Goal: Task Accomplishment & Management: Use online tool/utility

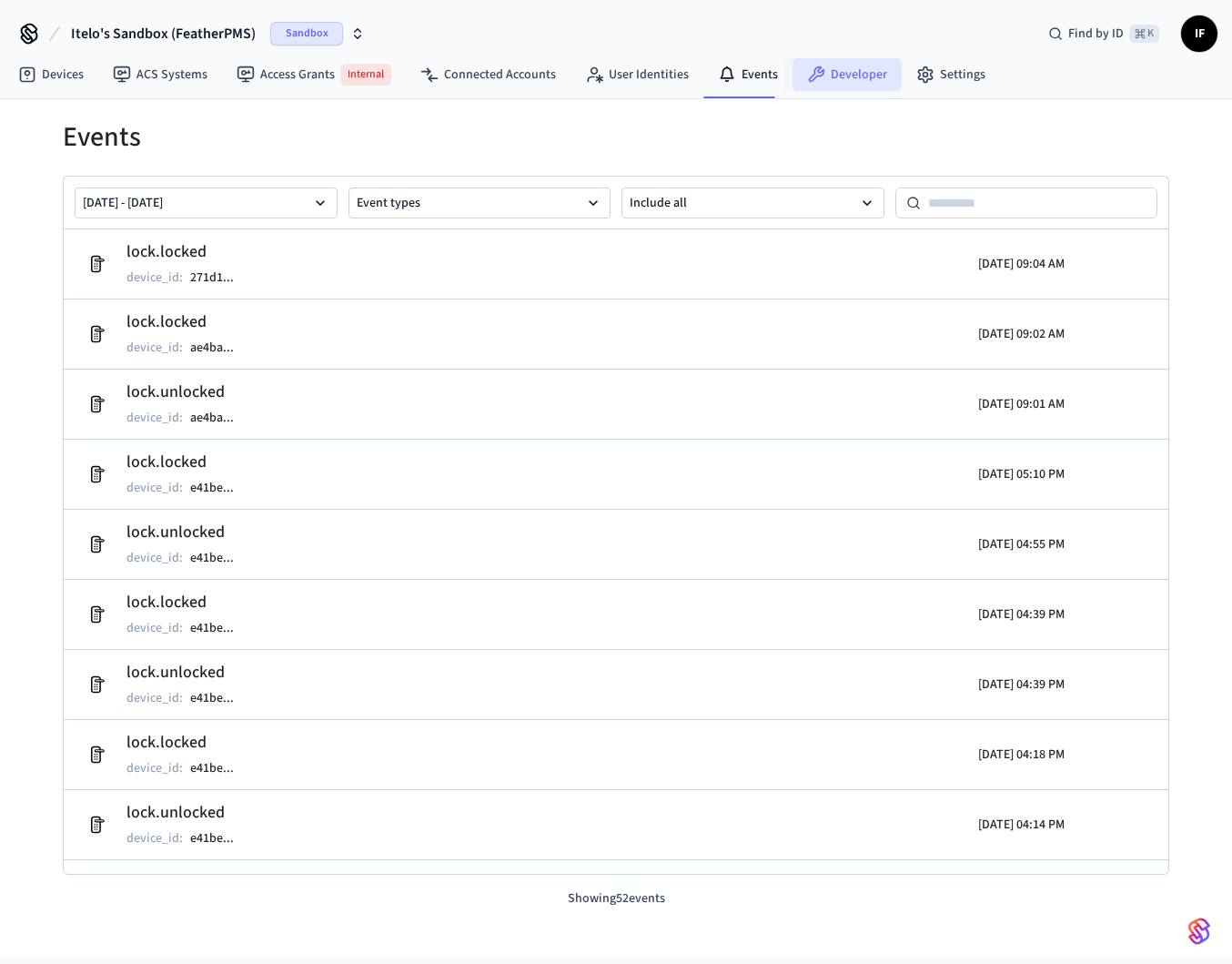
click at [833, 72] on link "Developer" at bounding box center [847, 74] width 109 height 33
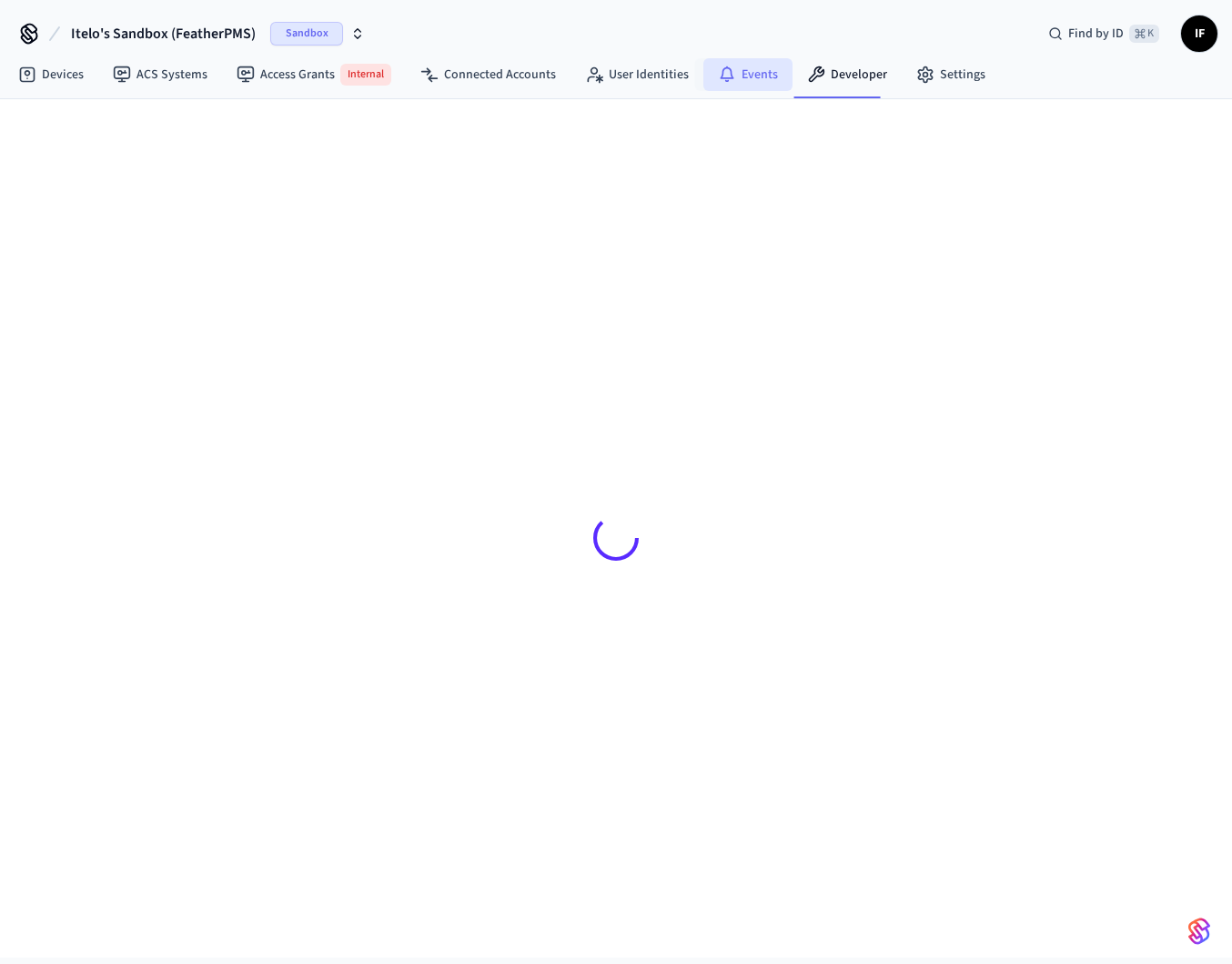
click at [741, 76] on link "Events" at bounding box center [748, 74] width 89 height 33
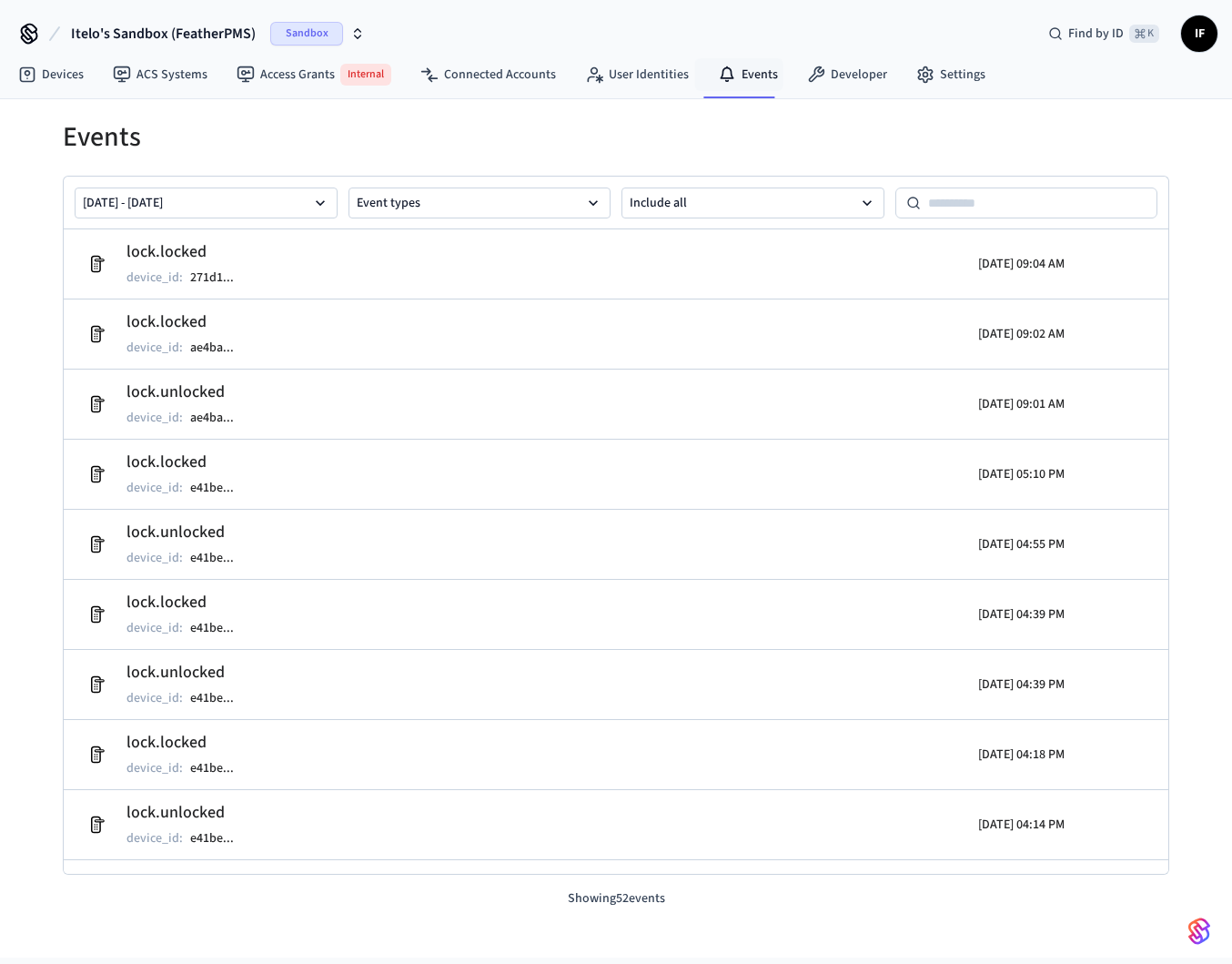
click at [724, 144] on h1 "Events" at bounding box center [616, 137] width 1106 height 33
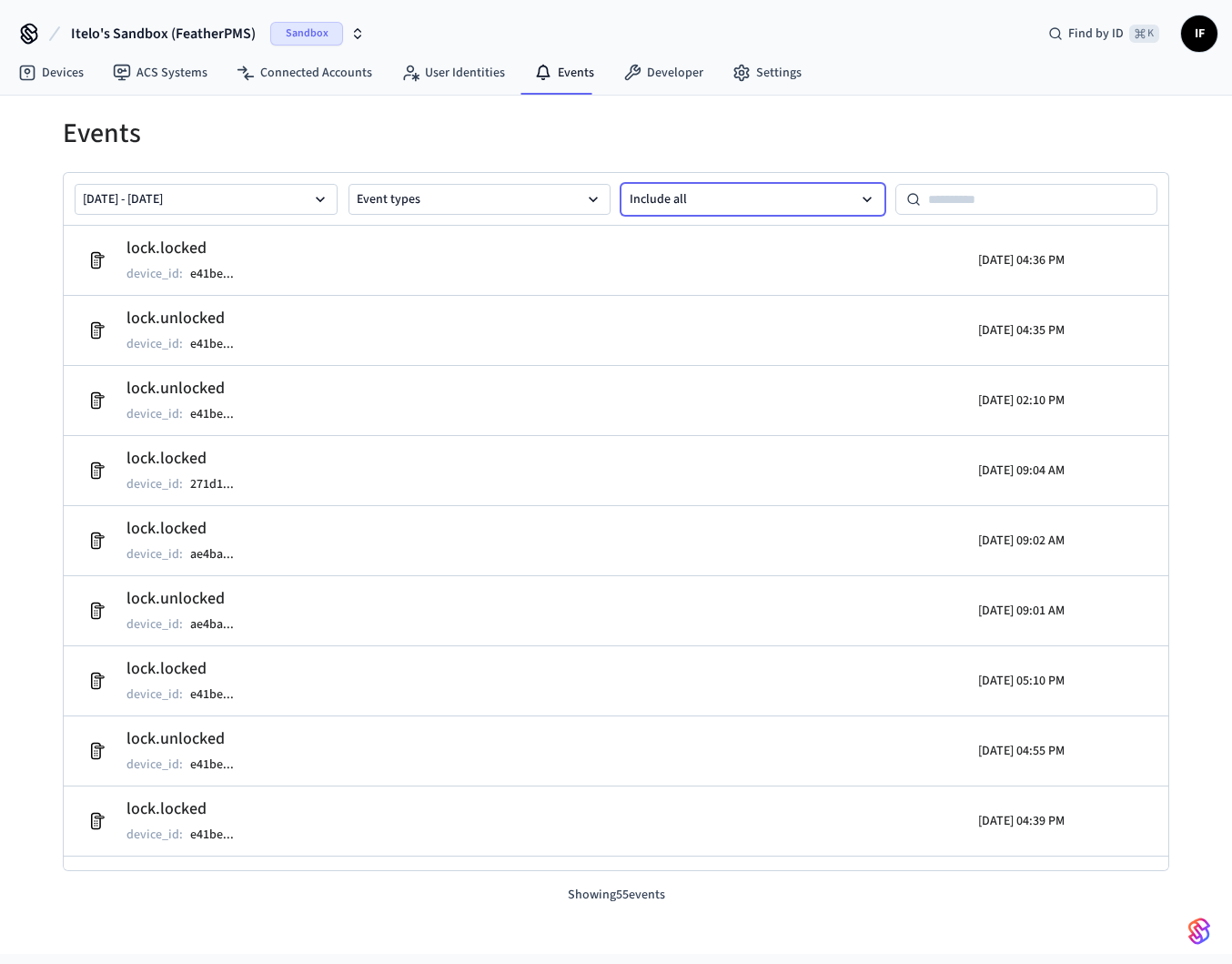
click at [679, 198] on button "Include all" at bounding box center [753, 199] width 263 height 31
click at [692, 130] on h1 "Events" at bounding box center [616, 133] width 1106 height 33
click at [690, 98] on div "Events Oct 03 2025 - Oct 10 2025 Event types Include all lock.locked device_id …" at bounding box center [616, 500] width 1164 height 809
click at [662, 73] on link "Developer" at bounding box center [663, 72] width 109 height 33
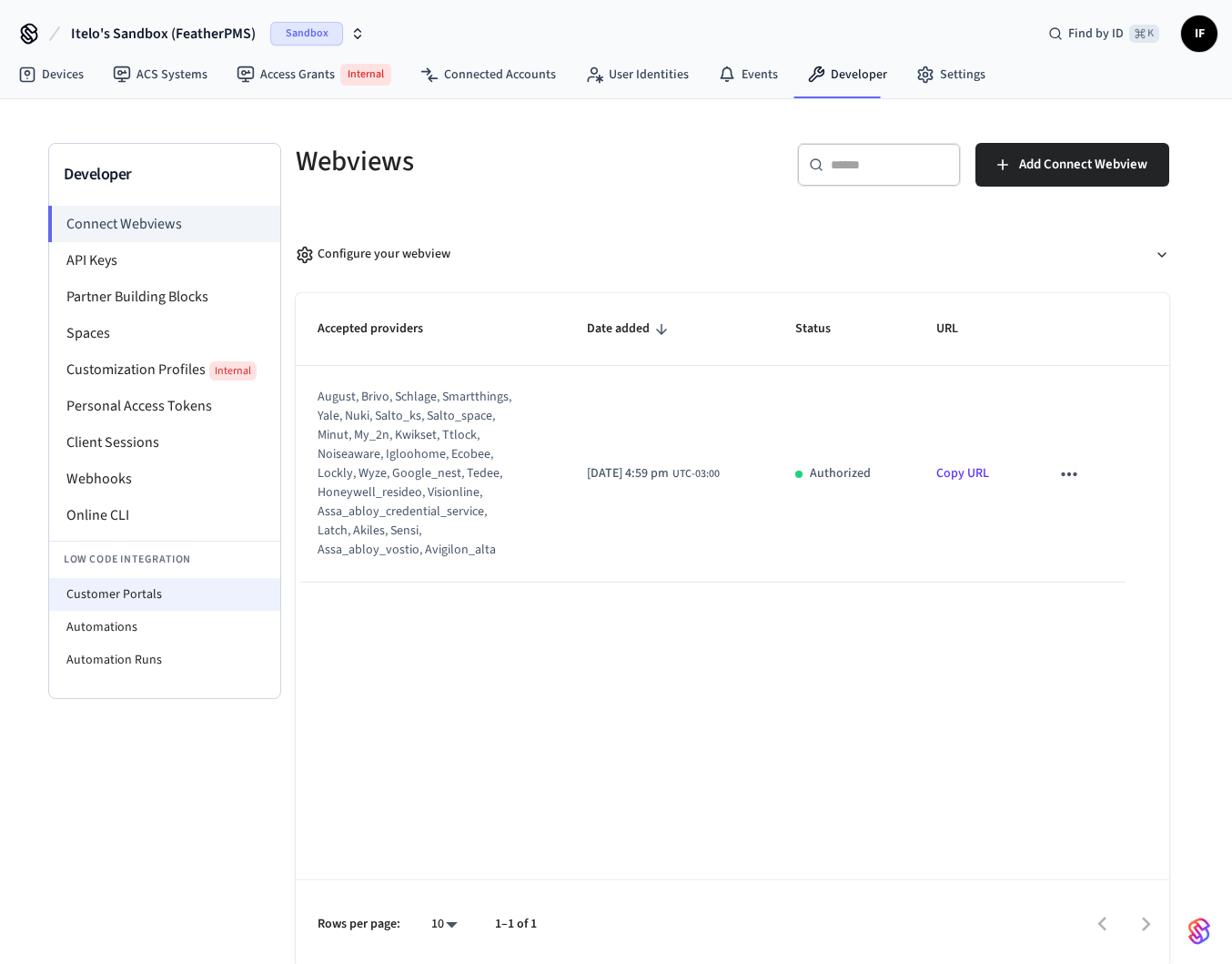
click at [200, 590] on li "Customer Portals" at bounding box center [164, 594] width 231 height 33
select select "**********"
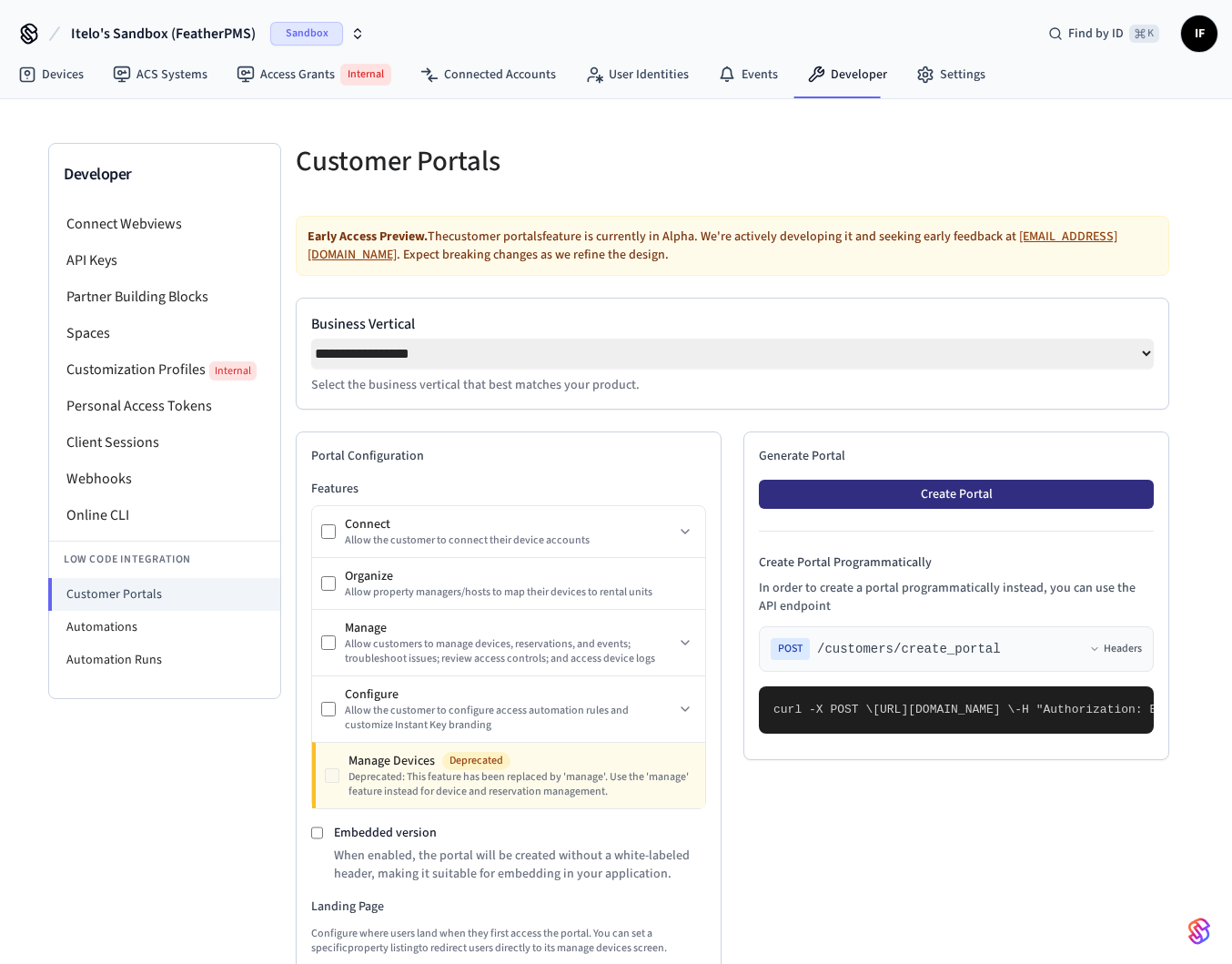
click at [836, 499] on button "Create Portal" at bounding box center [956, 494] width 395 height 29
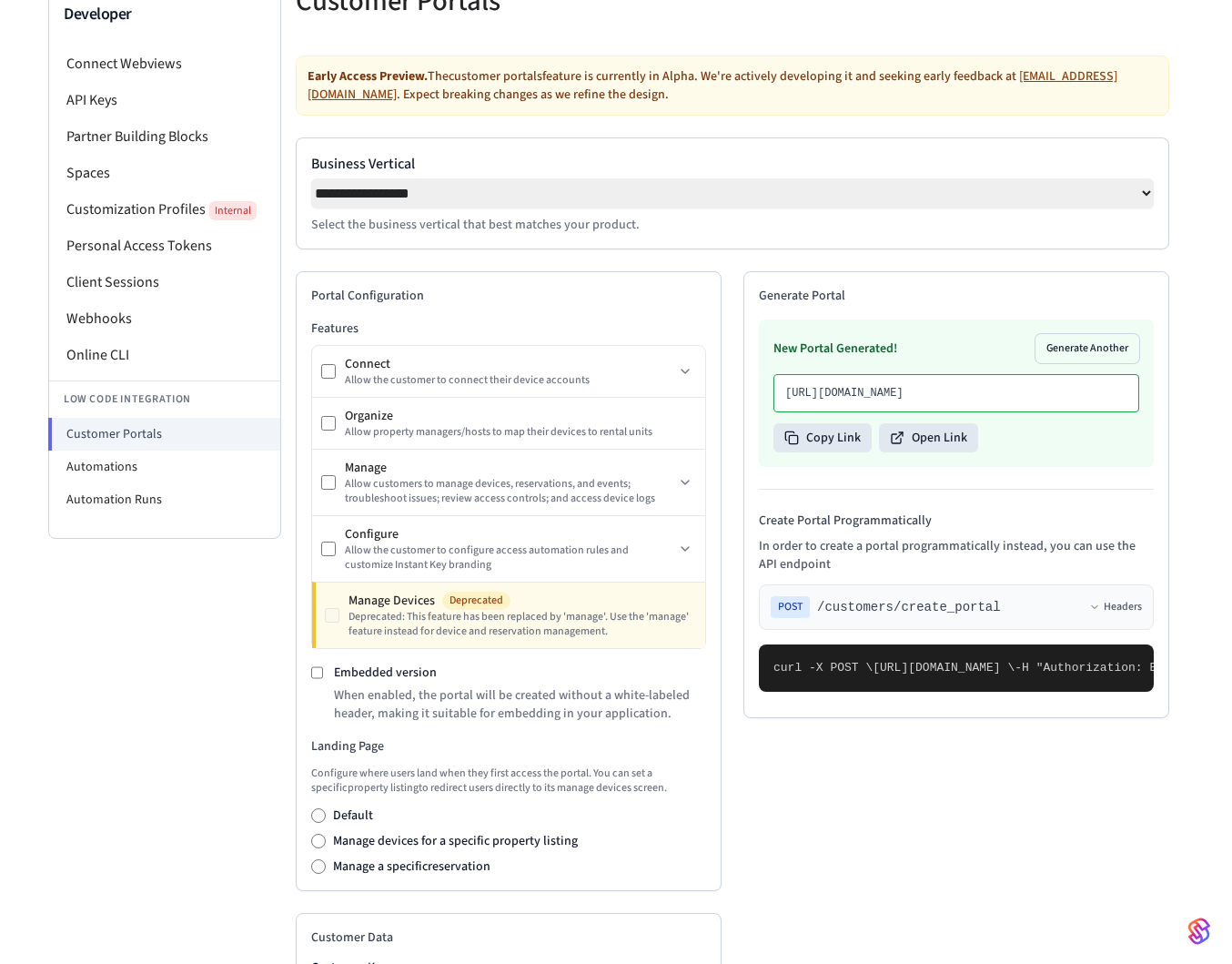
scroll to position [228, 0]
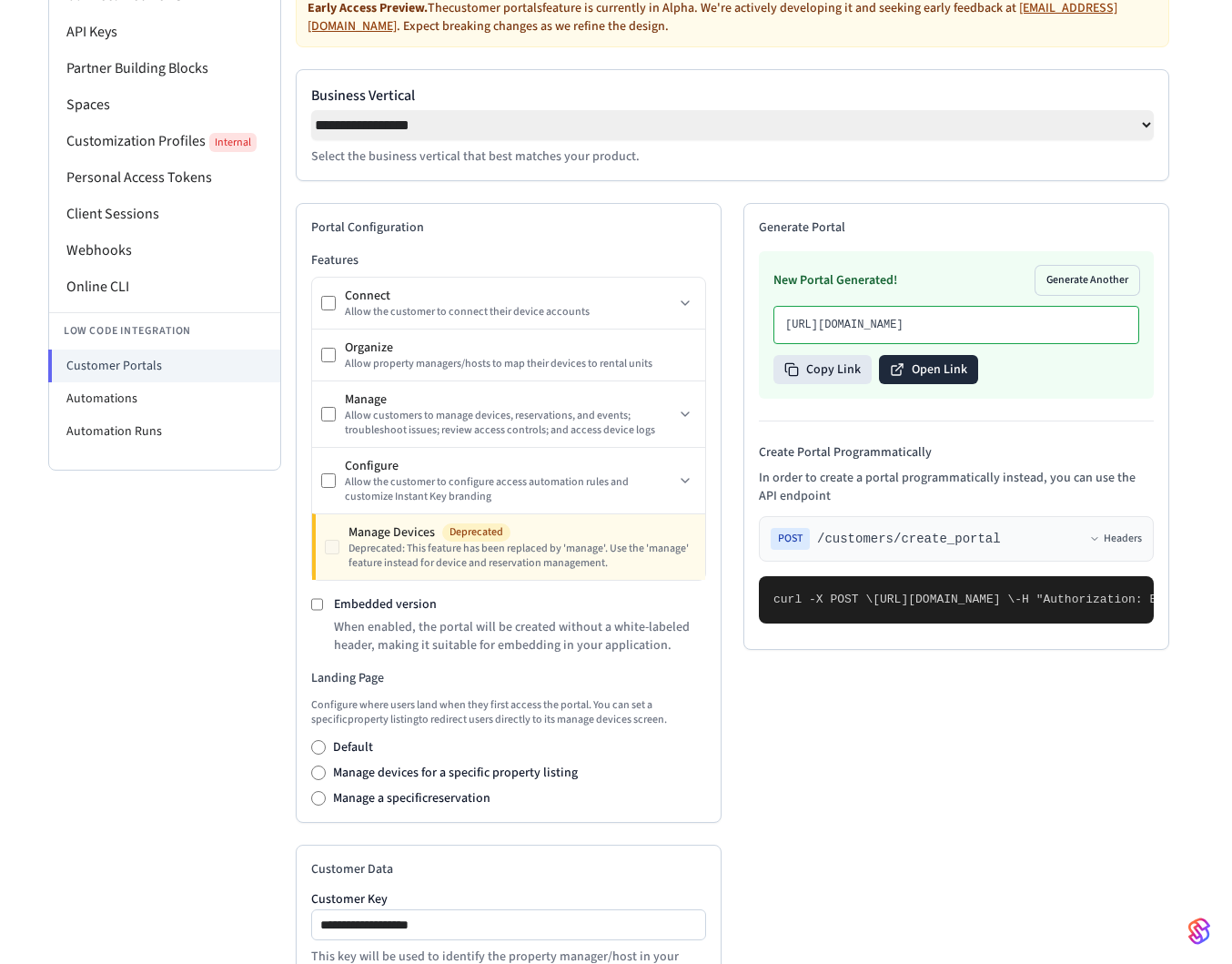
click at [961, 384] on button "Open Link" at bounding box center [929, 369] width 99 height 29
